Goal: Find specific page/section: Find specific page/section

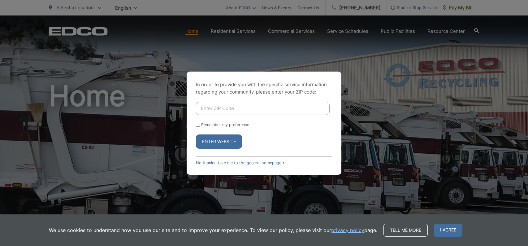
click at [241, 110] on input "Enter ZIP Code" at bounding box center [263, 108] width 134 height 13
click at [220, 110] on input "Enter ZIP Code" at bounding box center [263, 108] width 134 height 13
type input "90275"
click at [201, 125] on div "Remember my preference" at bounding box center [264, 124] width 136 height 5
click at [195, 126] on div "In order to provide you with the specific service information regarding your co…" at bounding box center [264, 123] width 155 height 103
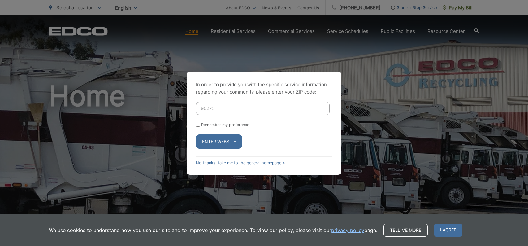
click at [200, 124] on input "Remember my preference" at bounding box center [198, 125] width 4 height 4
checkbox input "true"
click at [211, 144] on button "Enter Website" at bounding box center [219, 141] width 46 height 14
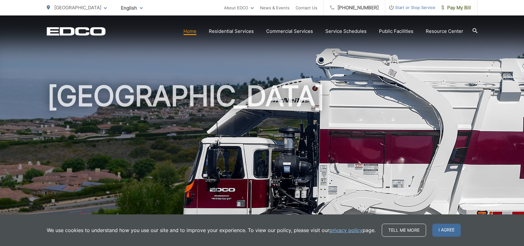
scroll to position [82, 0]
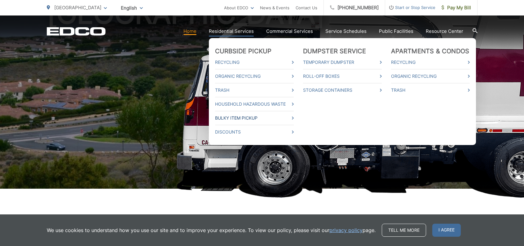
click at [243, 117] on link "Bulky Item Pickup" at bounding box center [254, 117] width 79 height 7
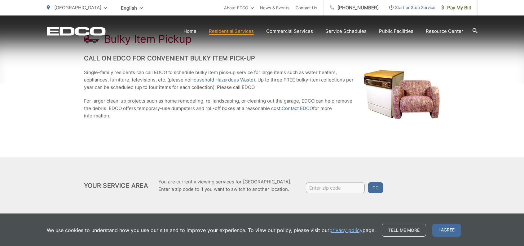
scroll to position [134, 0]
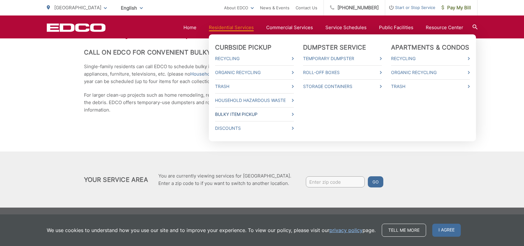
click at [238, 115] on link "Bulky Item Pickup" at bounding box center [254, 114] width 79 height 7
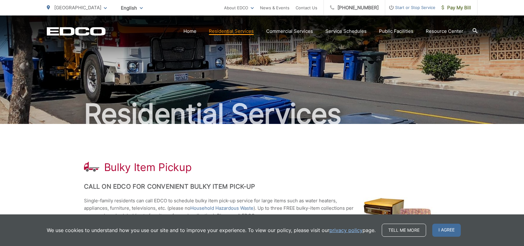
scroll to position [77, 0]
